Goal: Transaction & Acquisition: Purchase product/service

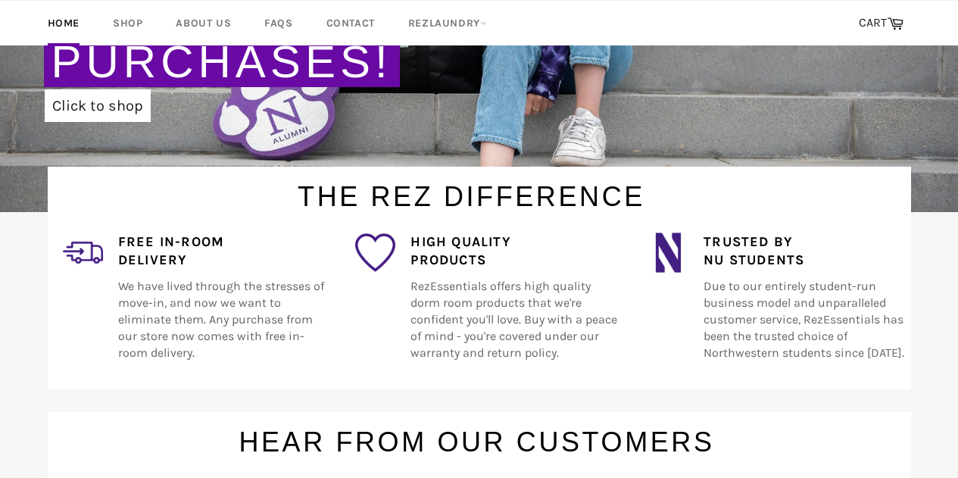
scroll to position [226, 0]
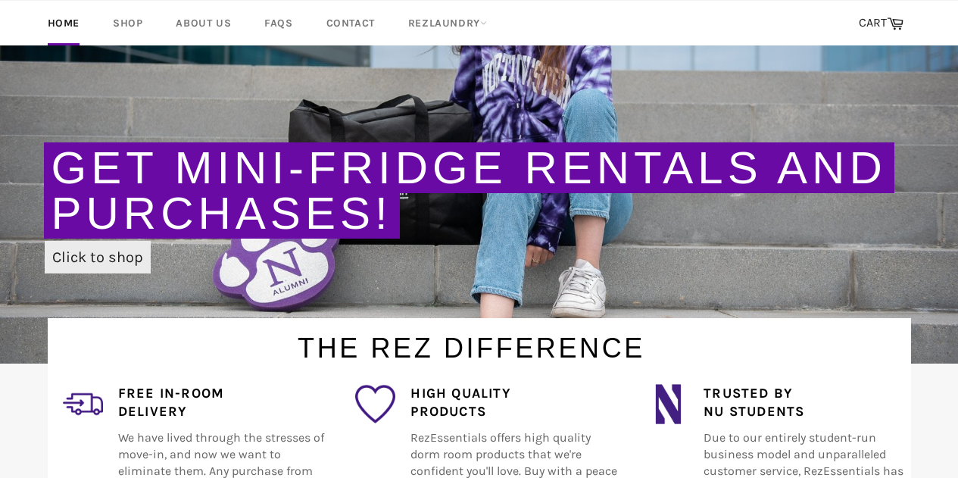
click at [129, 249] on link "Click to shop" at bounding box center [98, 257] width 106 height 33
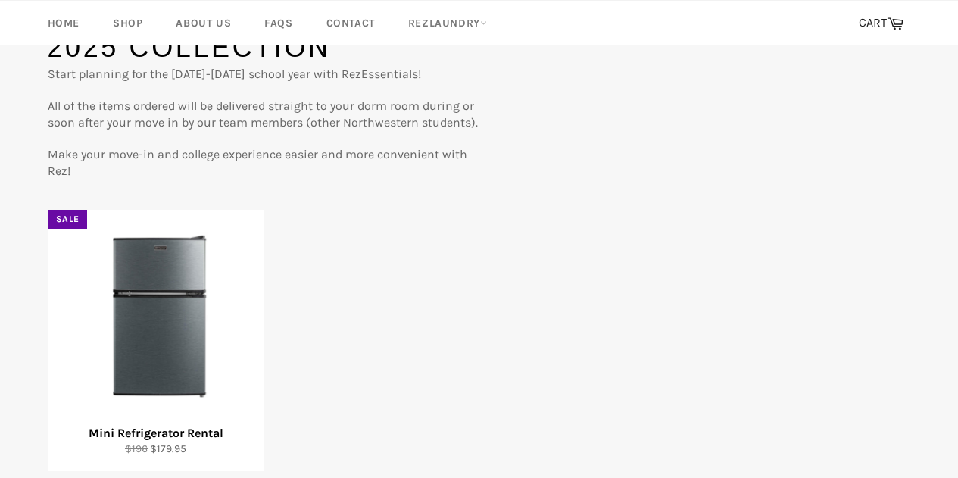
scroll to position [227, 0]
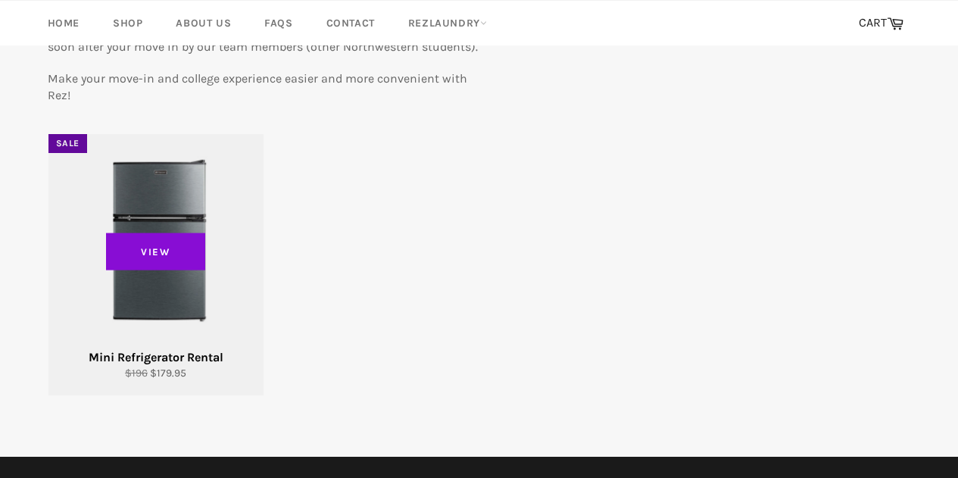
click at [180, 257] on span "View" at bounding box center [156, 252] width 100 height 38
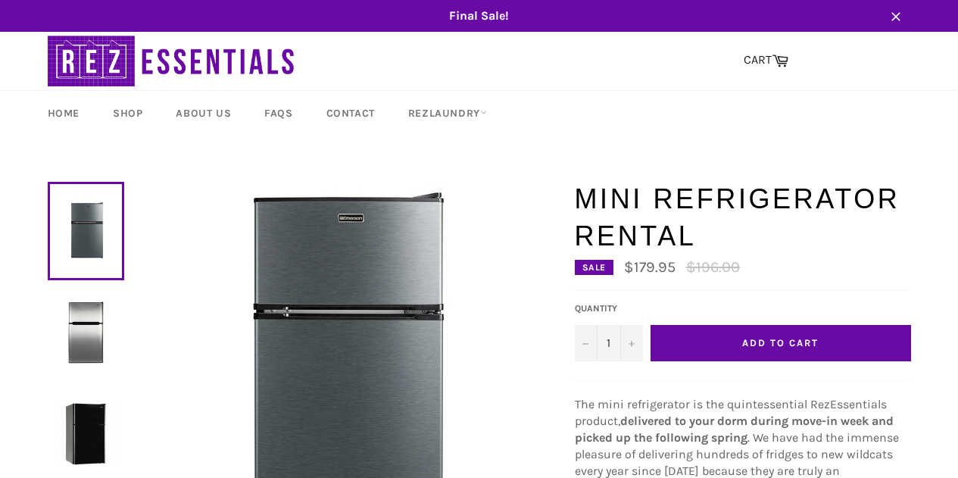
scroll to position [76, 0]
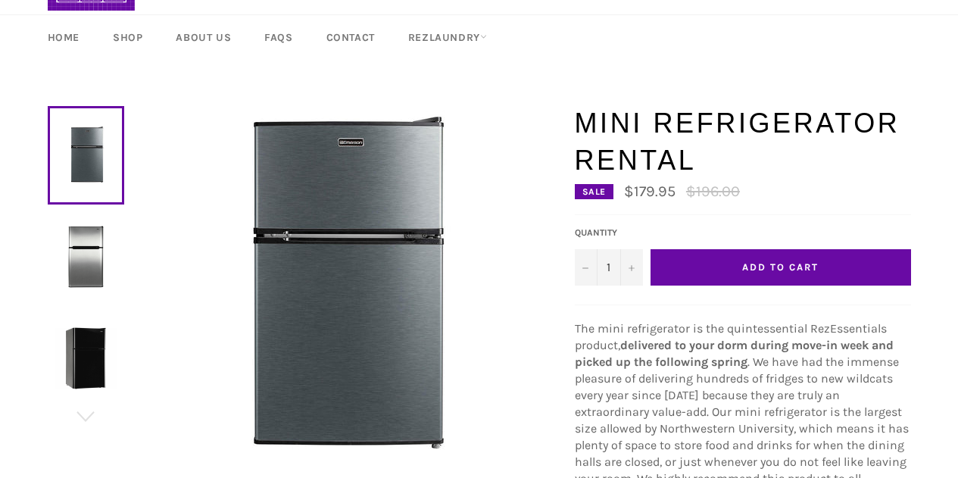
click at [776, 263] on span "Add to Cart" at bounding box center [780, 266] width 76 height 11
click at [753, 264] on span "Add to Cart" at bounding box center [780, 266] width 76 height 11
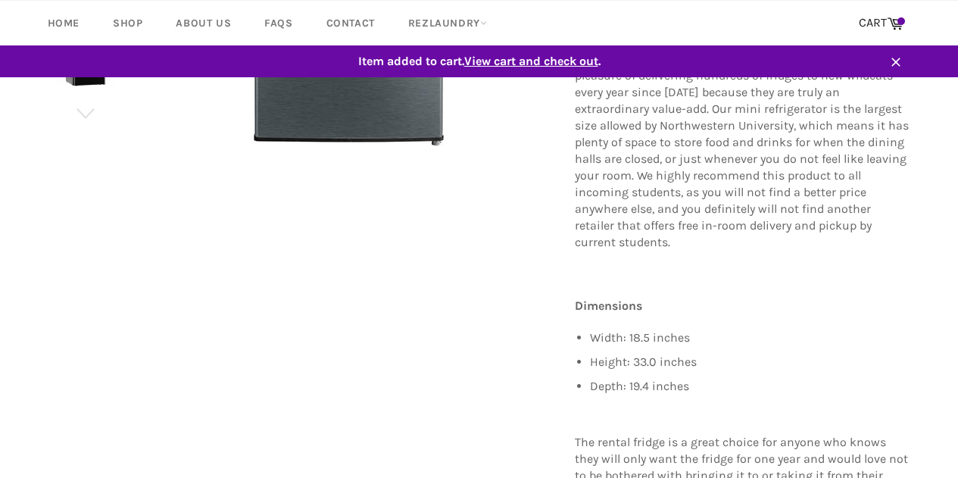
scroll to position [0, 0]
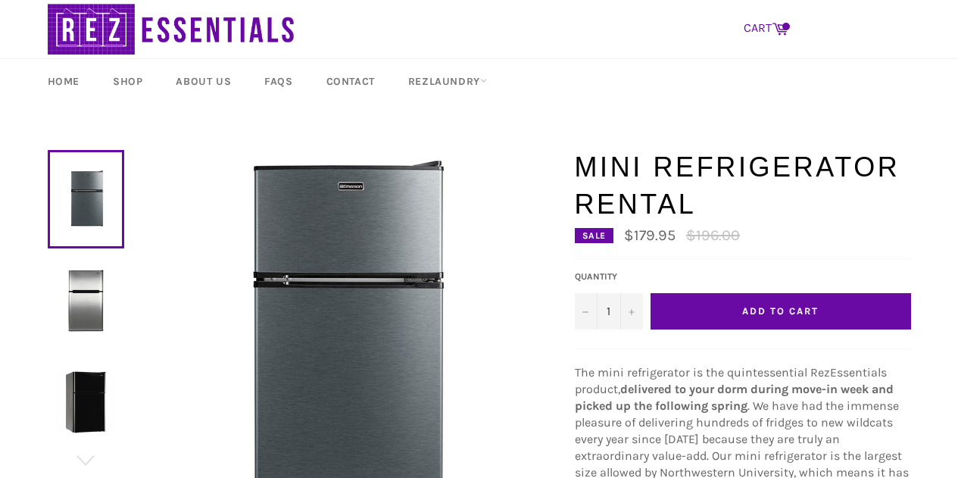
click at [780, 27] on icon at bounding box center [780, 28] width 17 height 17
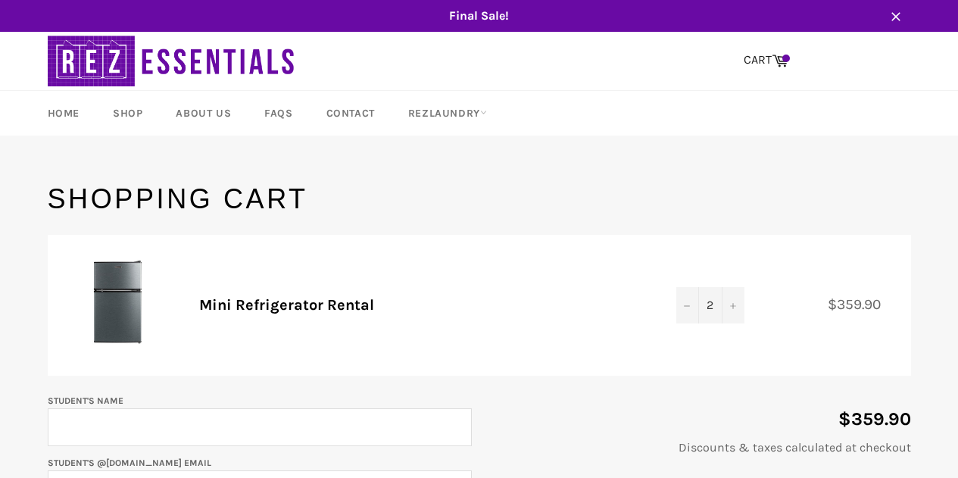
scroll to position [76, 0]
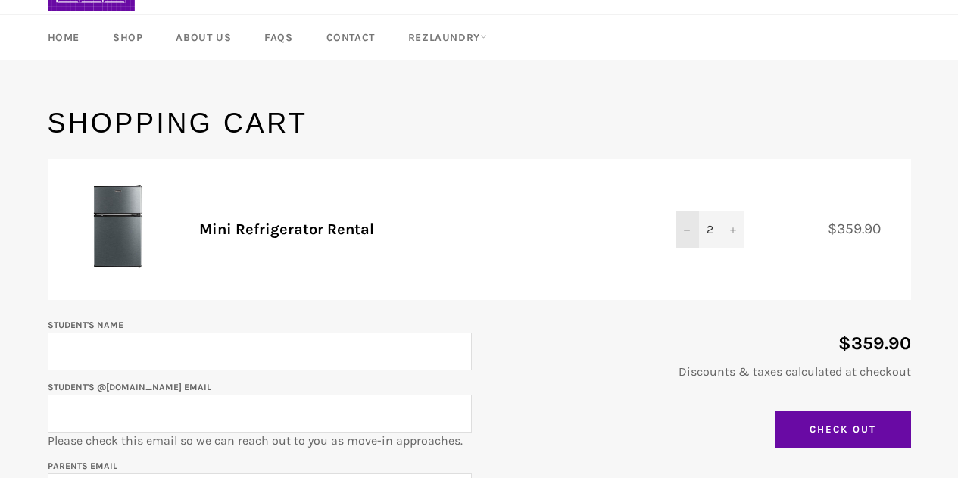
click at [694, 228] on button "−" at bounding box center [687, 229] width 23 height 36
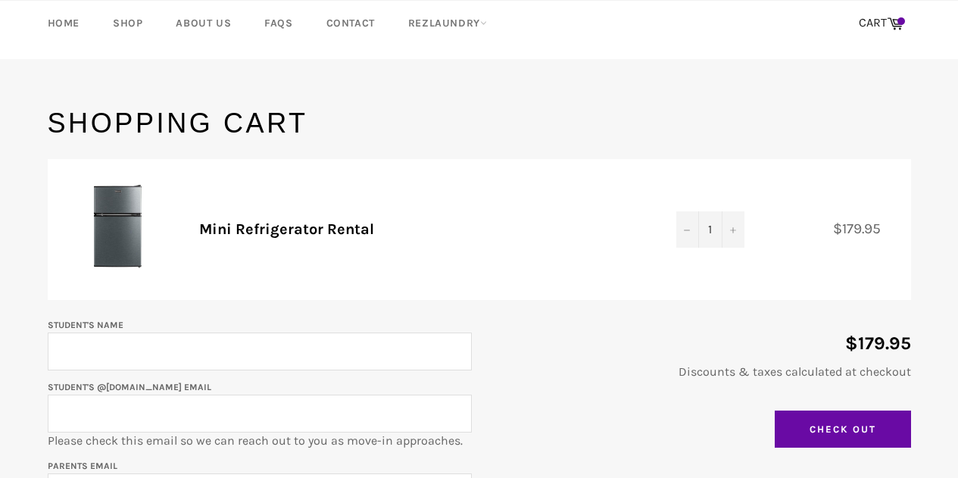
scroll to position [227, 0]
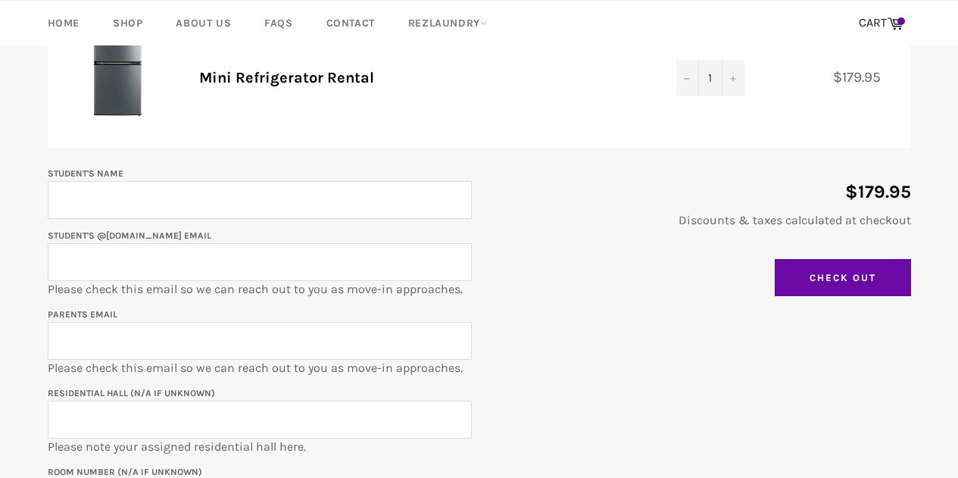
click at [230, 195] on input "Student's Name" at bounding box center [260, 200] width 424 height 38
type input "Lucas Kubovchik"
type input "kkubovchik@gmail.com"
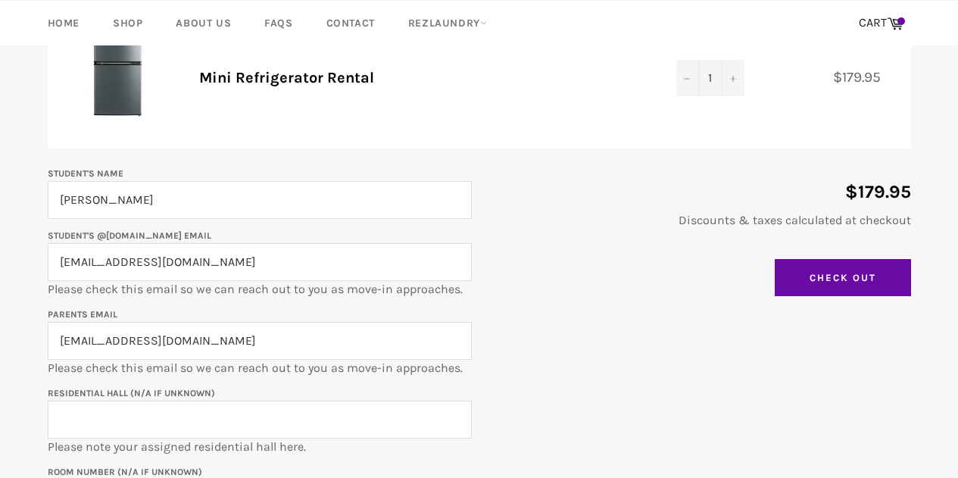
drag, startPoint x: 210, startPoint y: 265, endPoint x: 5, endPoint y: 257, distance: 204.7
click at [5, 256] on main "Shopping Cart Product Quantity Total Mini Refrigerator Rental Quantity 1 − + $1…" at bounding box center [479, 274] width 958 height 642
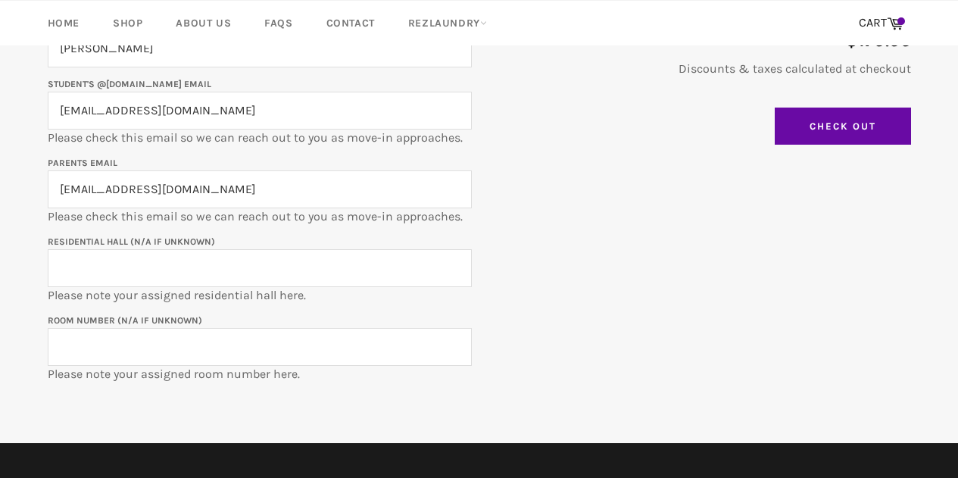
scroll to position [303, 0]
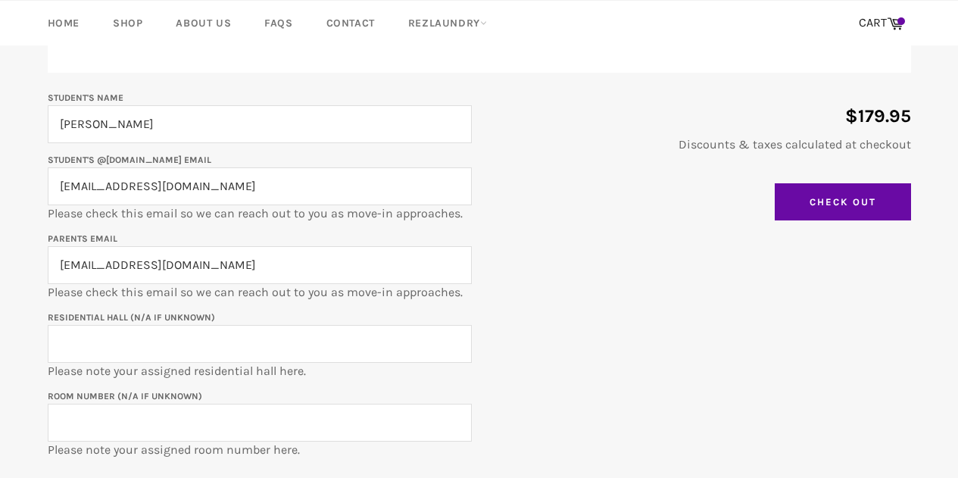
type input "lucaskubovchik2029@u.northwestern.edu"
click at [189, 347] on input "Residential Hall (N/A if unknown)" at bounding box center [260, 344] width 424 height 38
type input "717 University Place"
click at [191, 426] on input "Room Number (N/A if unknown)" at bounding box center [260, 423] width 424 height 38
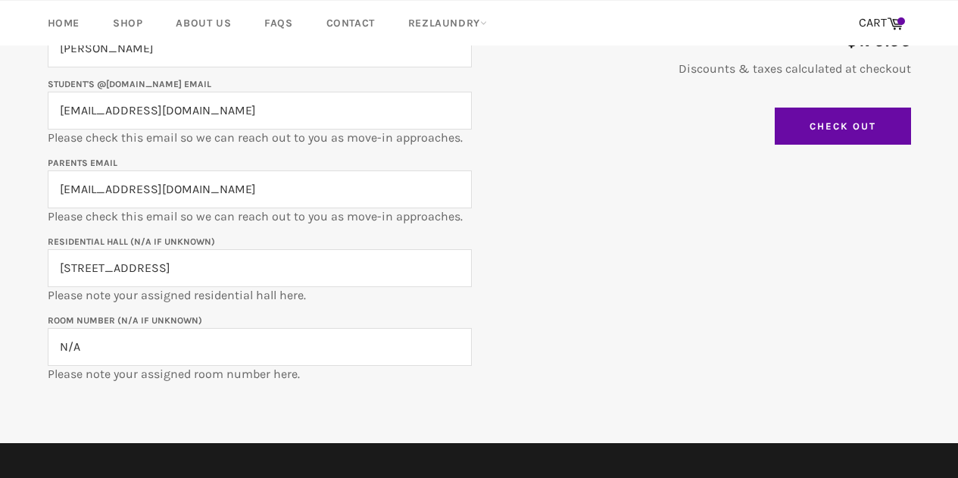
scroll to position [455, 0]
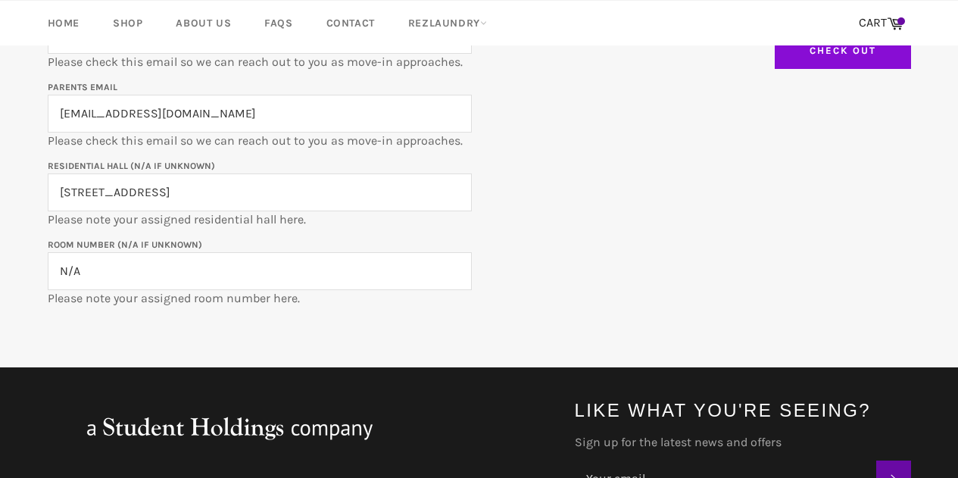
type input "N/A"
click at [812, 53] on input "Check Out" at bounding box center [843, 51] width 136 height 38
